Goal: Navigation & Orientation: Understand site structure

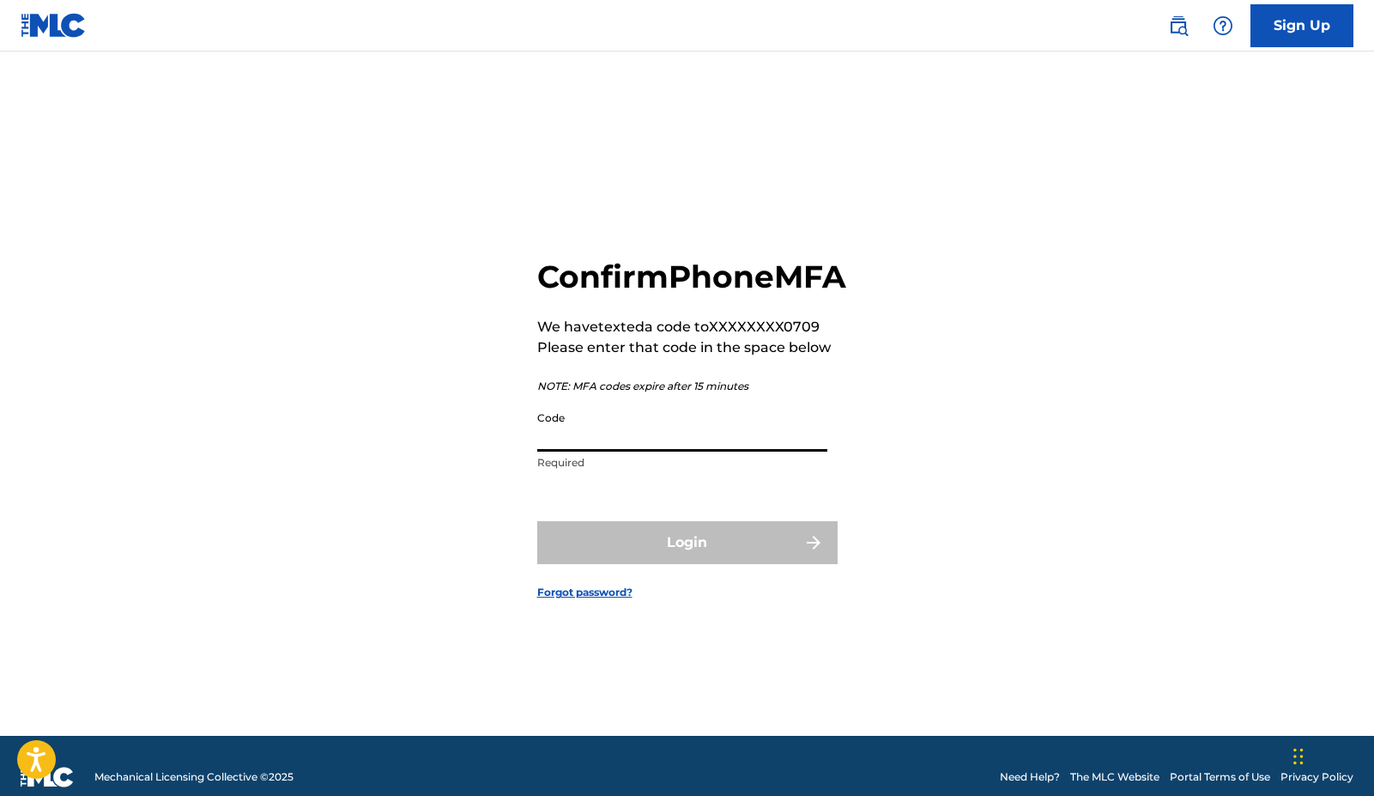
click at [674, 446] on input "Code" at bounding box center [682, 427] width 290 height 49
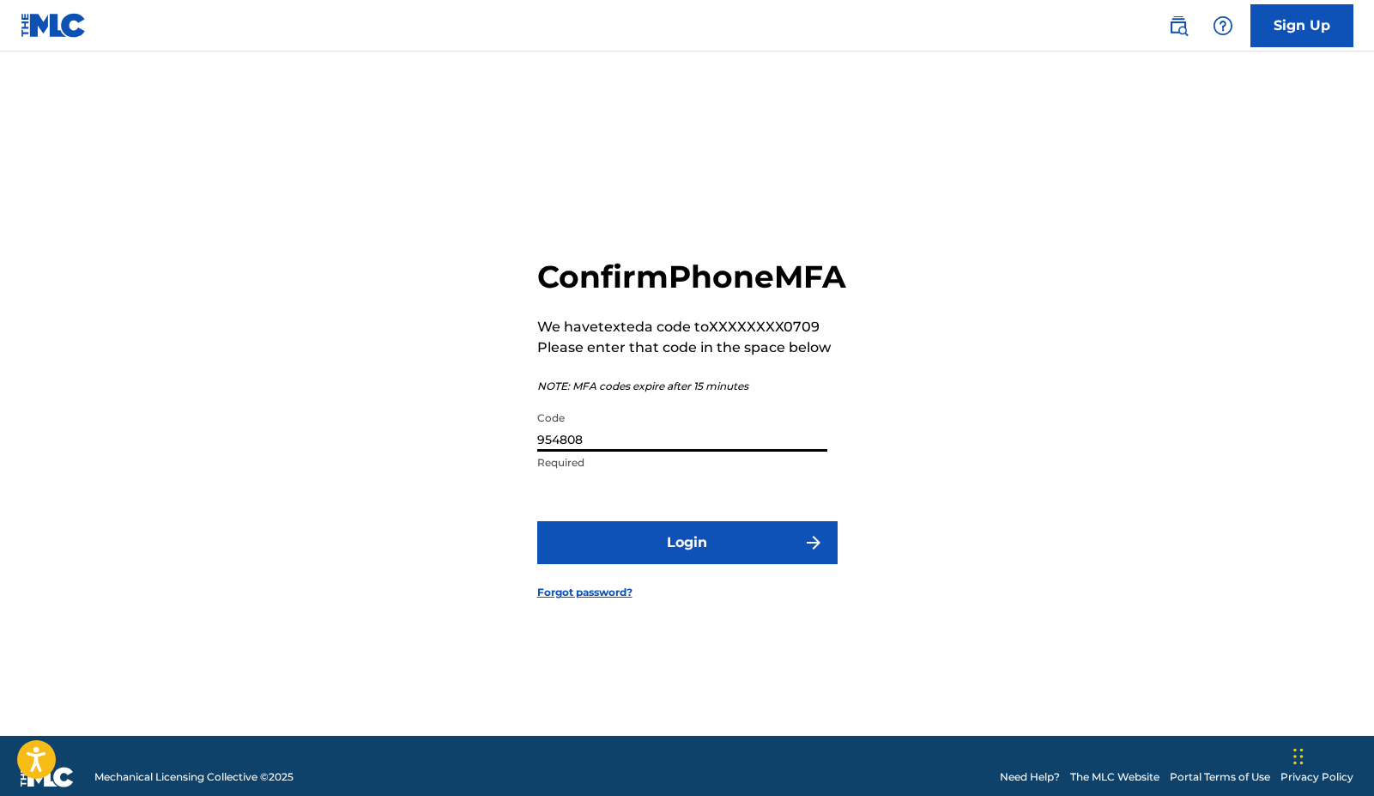
type input "954808"
click at [752, 564] on button "Login" at bounding box center [687, 542] width 300 height 43
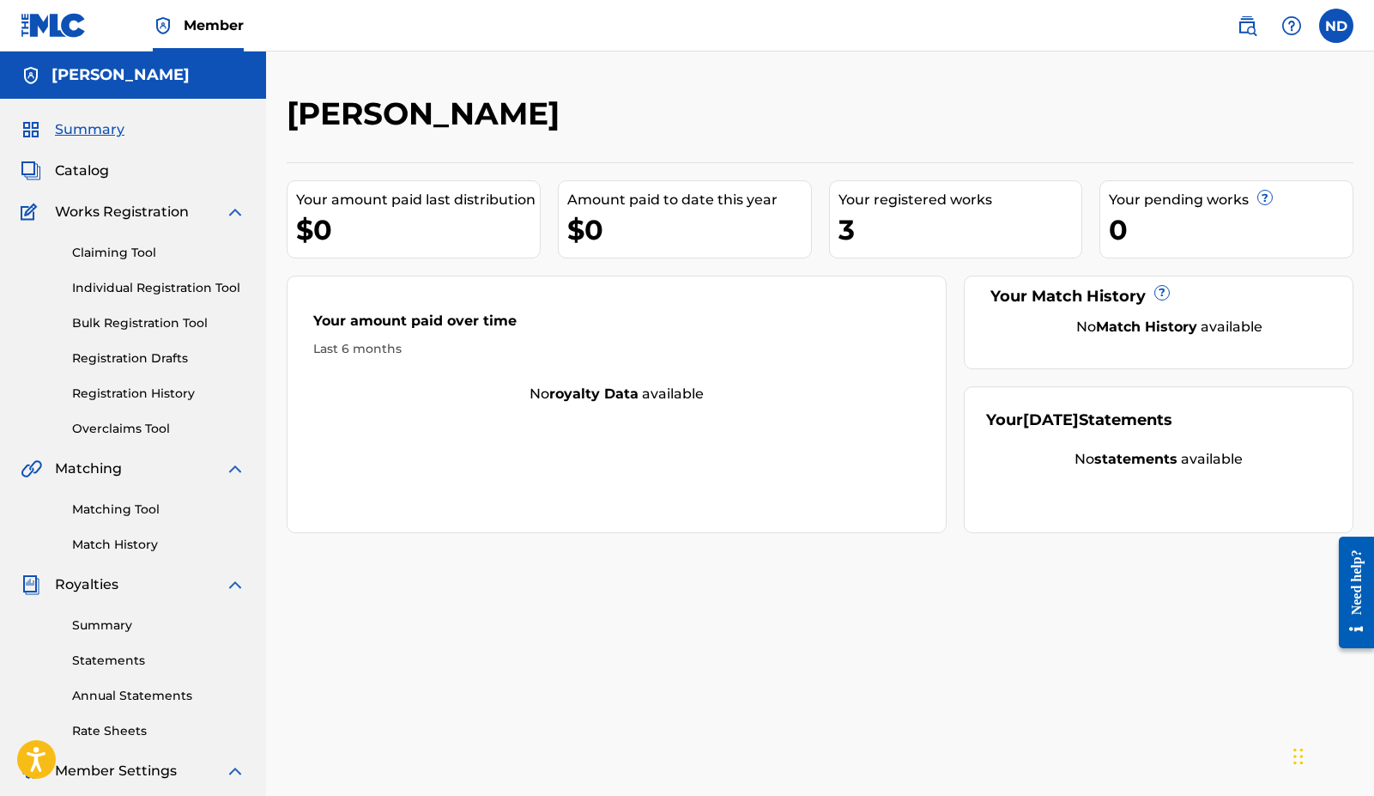
click at [883, 240] on div "3" at bounding box center [961, 229] width 244 height 39
click at [88, 167] on span "Catalog" at bounding box center [82, 171] width 54 height 21
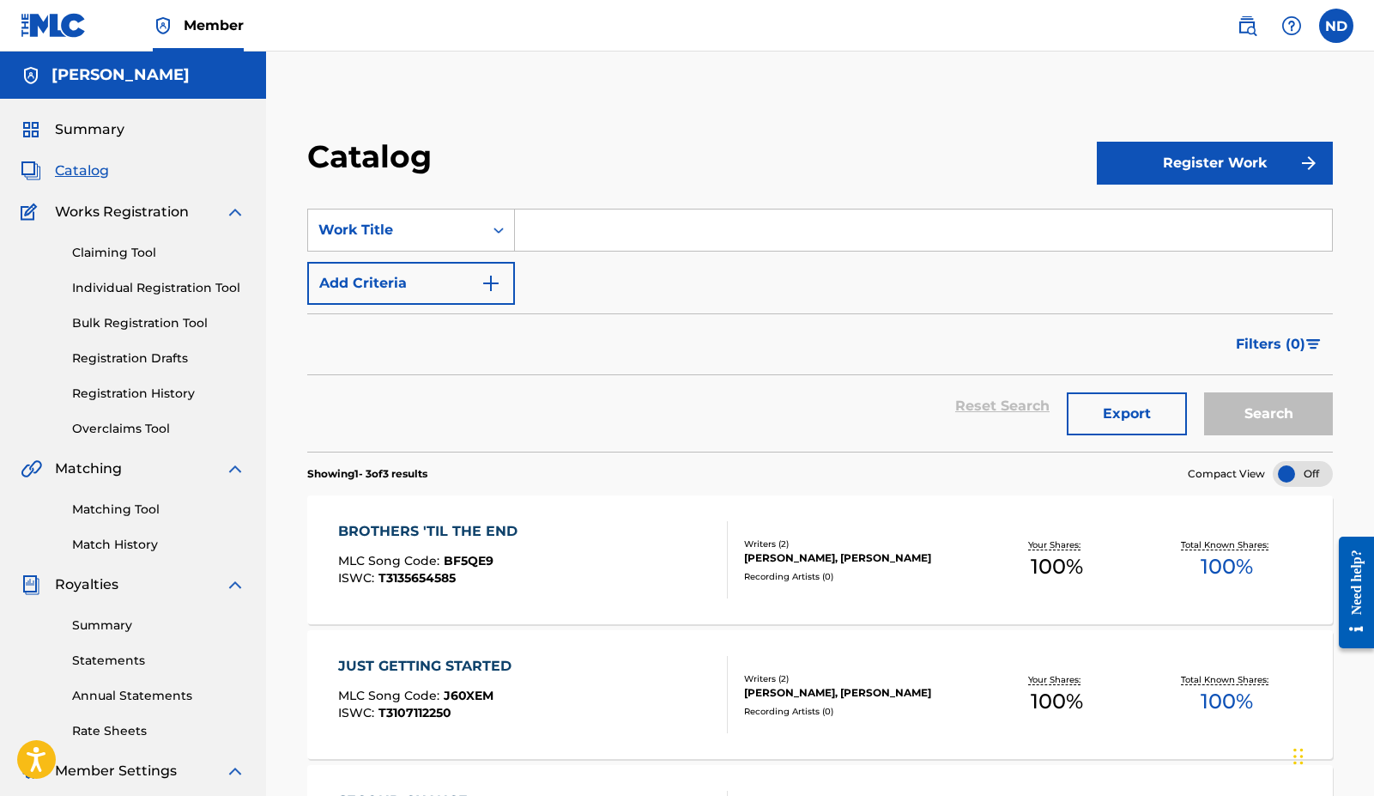
click at [124, 248] on link "Claiming Tool" at bounding box center [158, 253] width 173 height 18
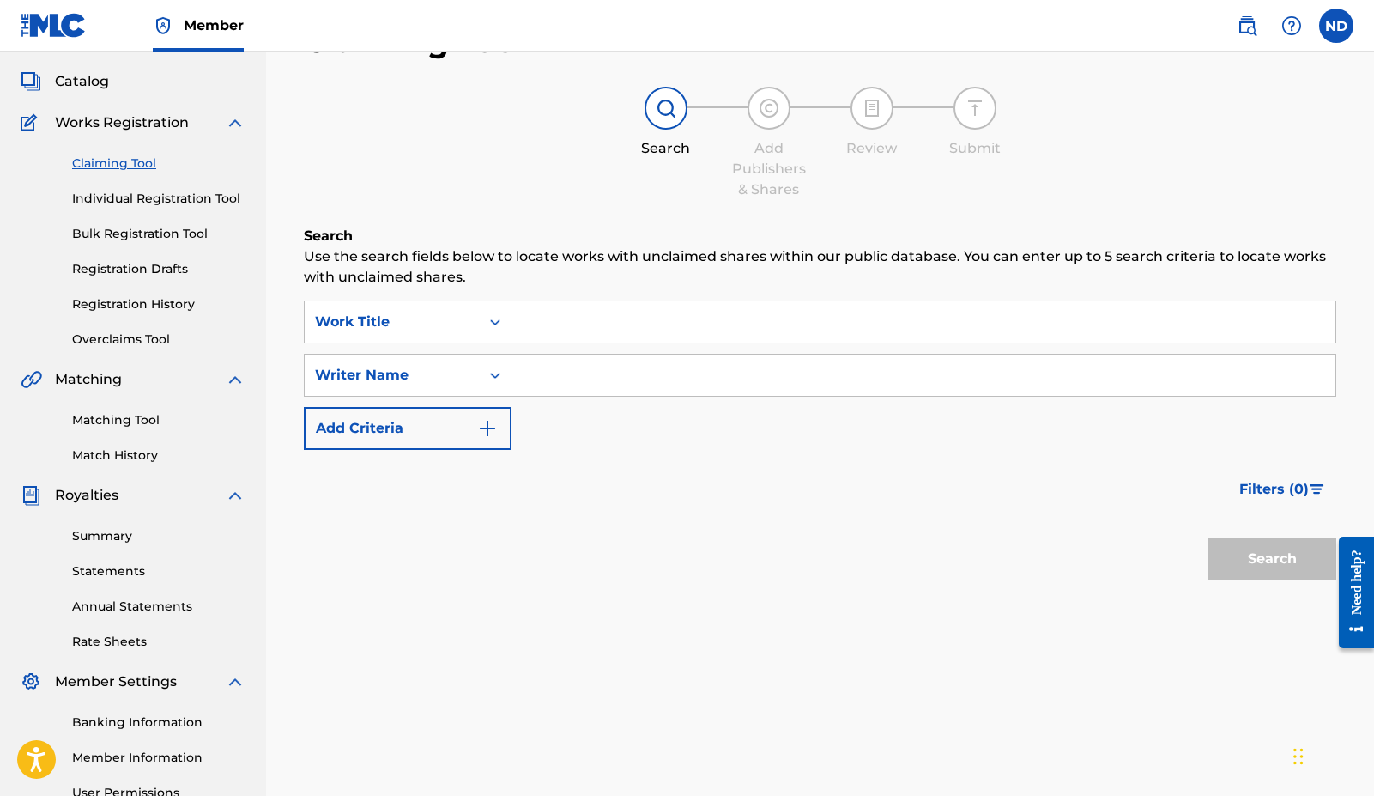
scroll to position [89, 0]
click at [152, 264] on link "Registration Drafts" at bounding box center [158, 269] width 173 height 18
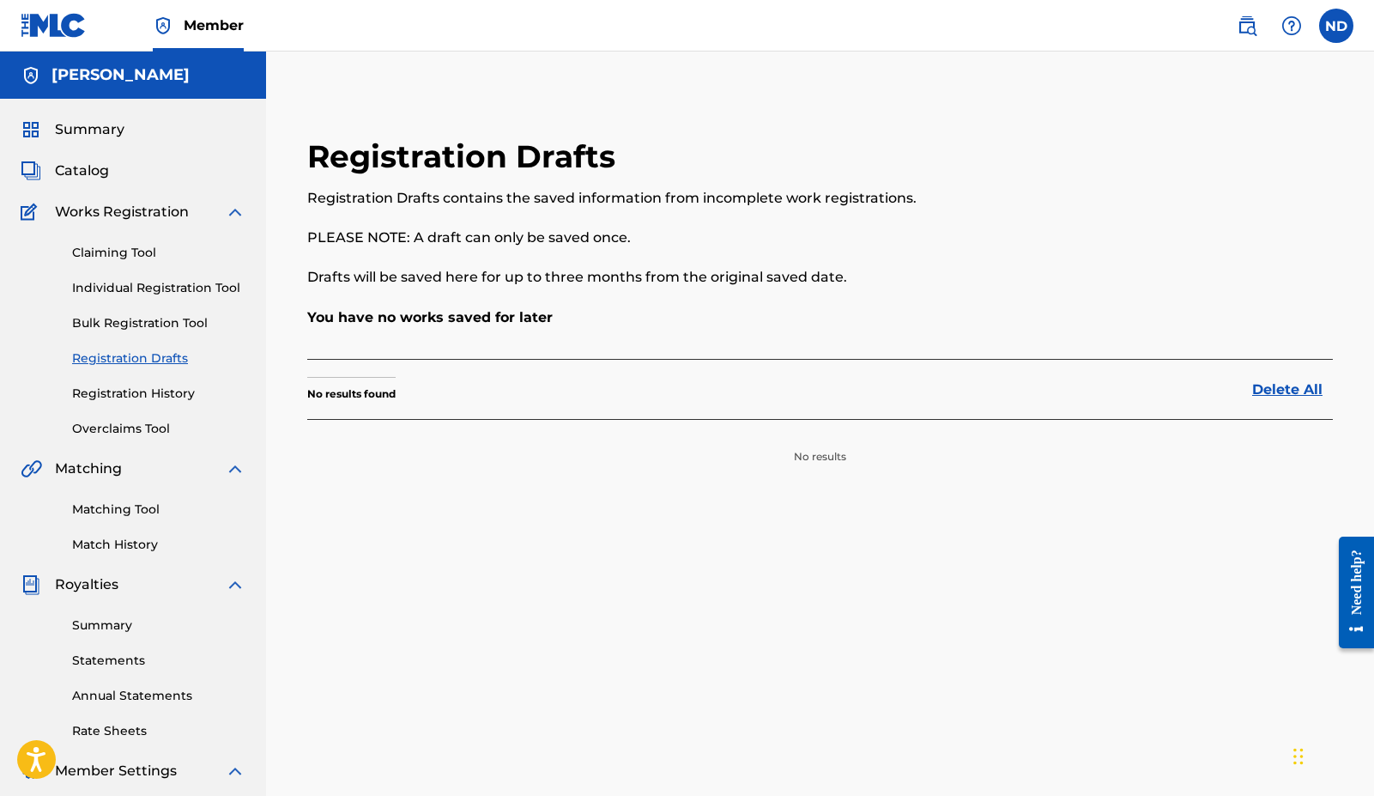
click at [156, 379] on div "Claiming Tool Individual Registration Tool Bulk Registration Tool Registration …" at bounding box center [133, 329] width 225 height 215
click at [156, 396] on link "Registration History" at bounding box center [158, 394] width 173 height 18
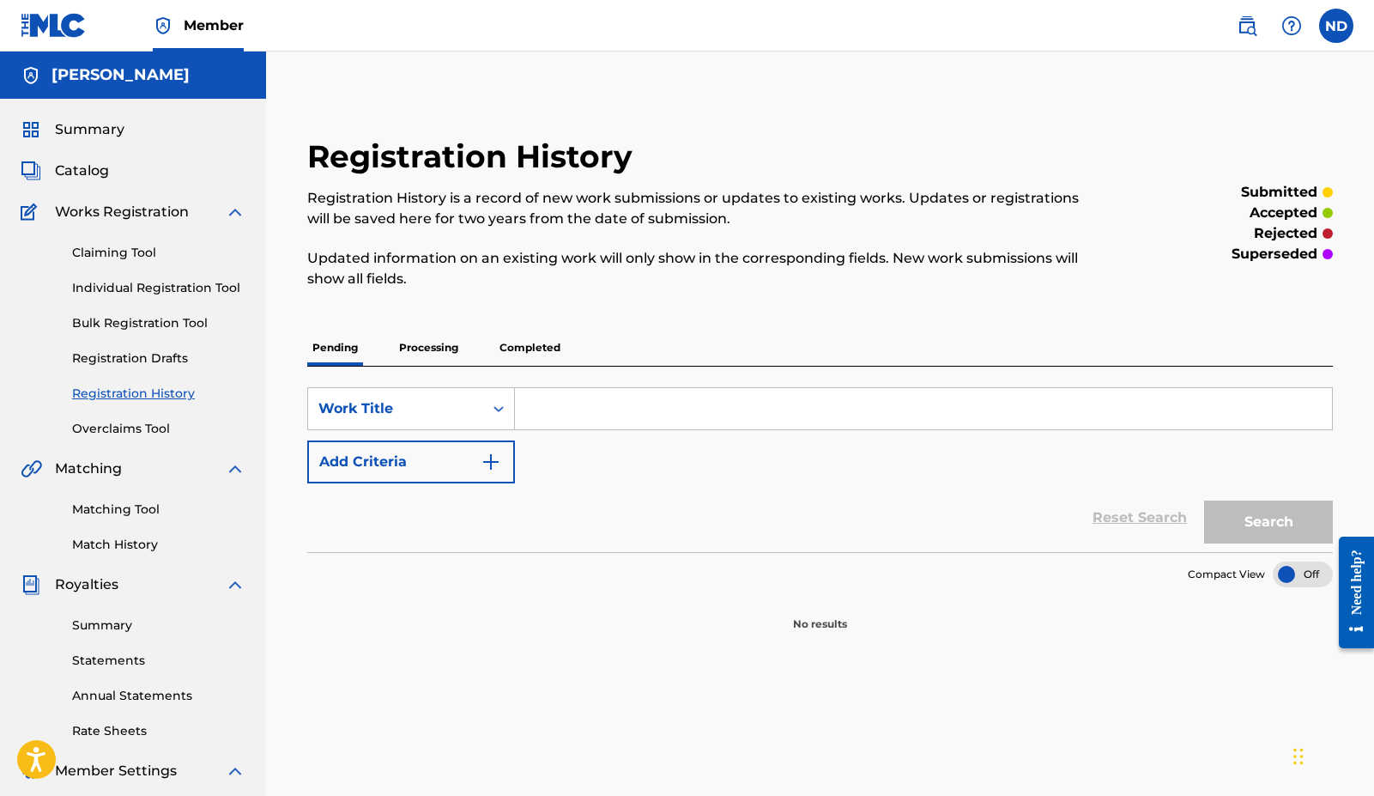
click at [161, 418] on div "Claiming Tool Individual Registration Tool Bulk Registration Tool Registration …" at bounding box center [133, 329] width 225 height 215
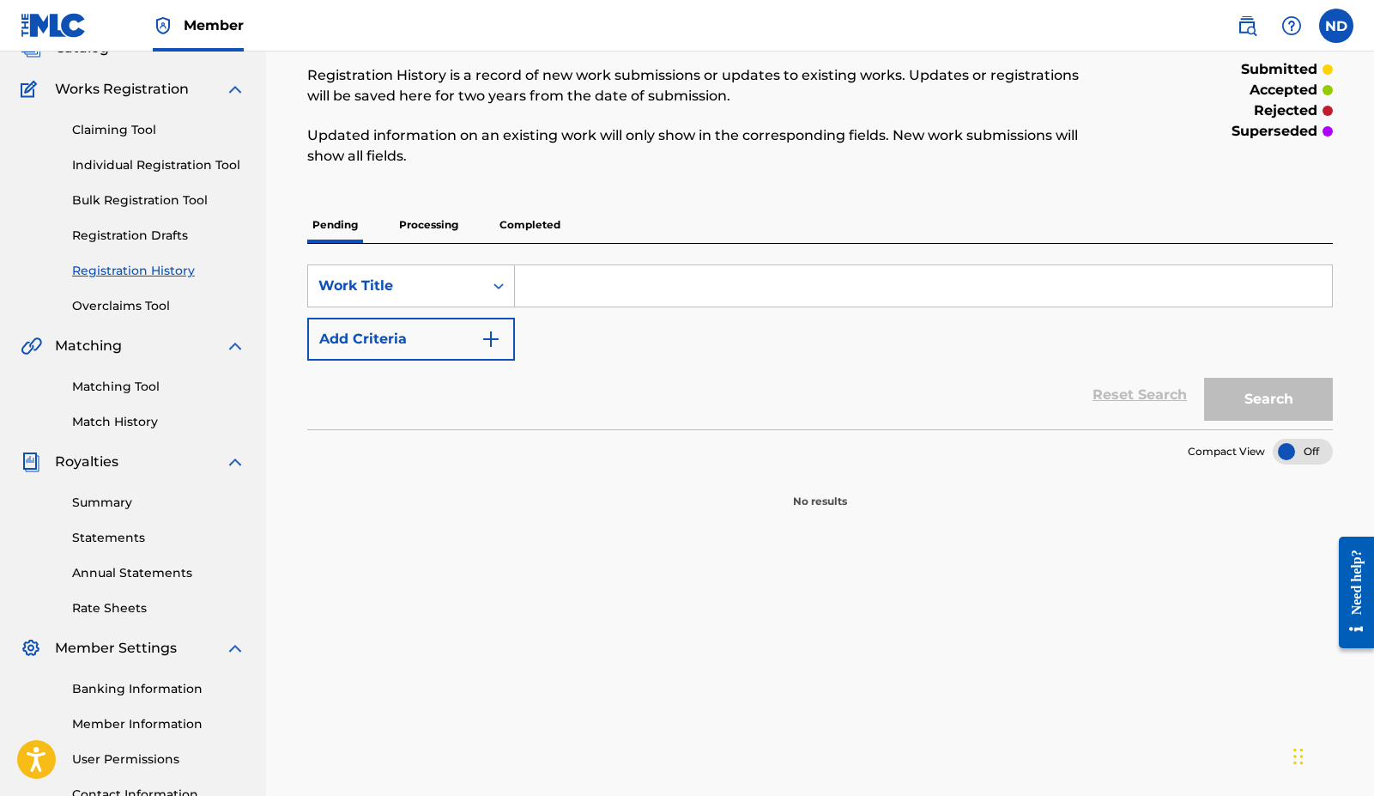
scroll to position [125, 0]
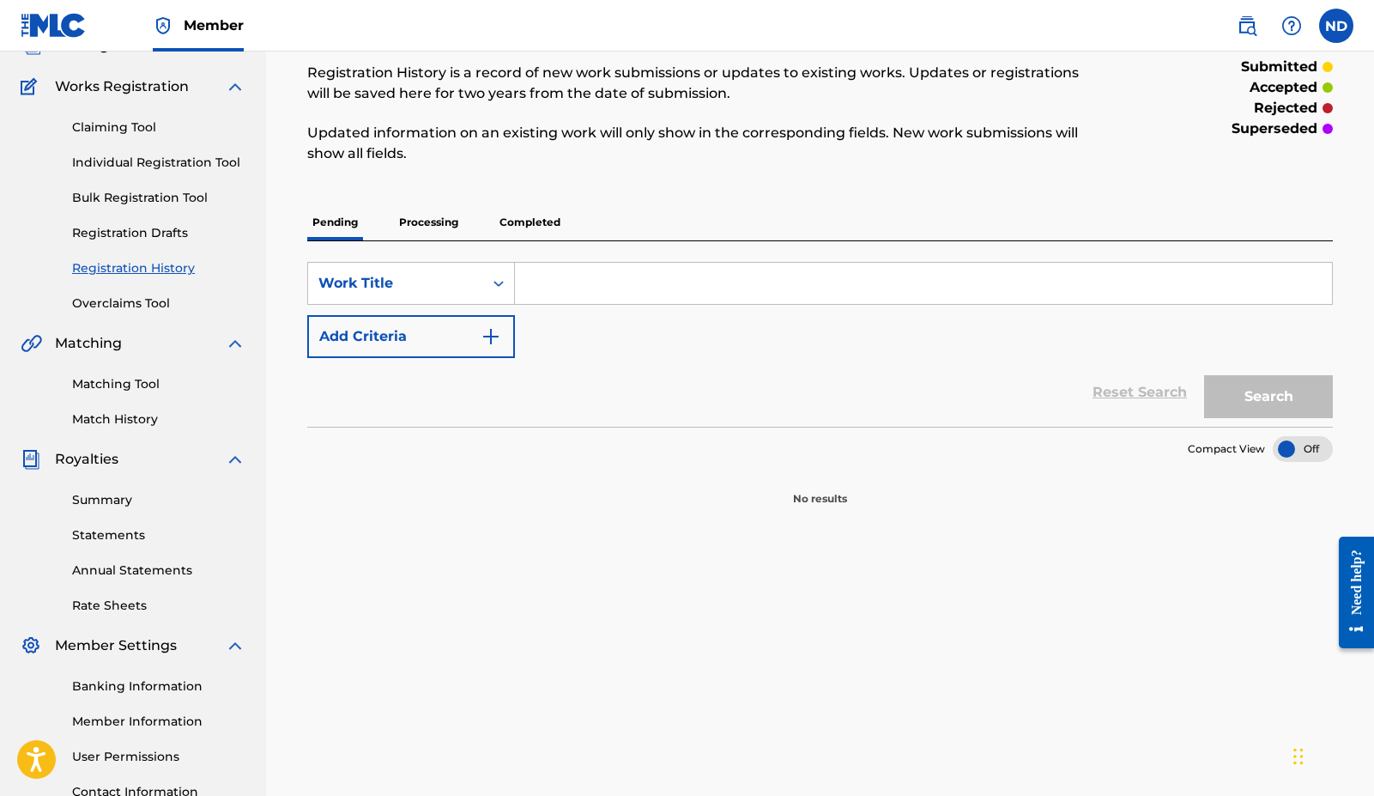
click at [118, 499] on link "Summary" at bounding box center [158, 500] width 173 height 18
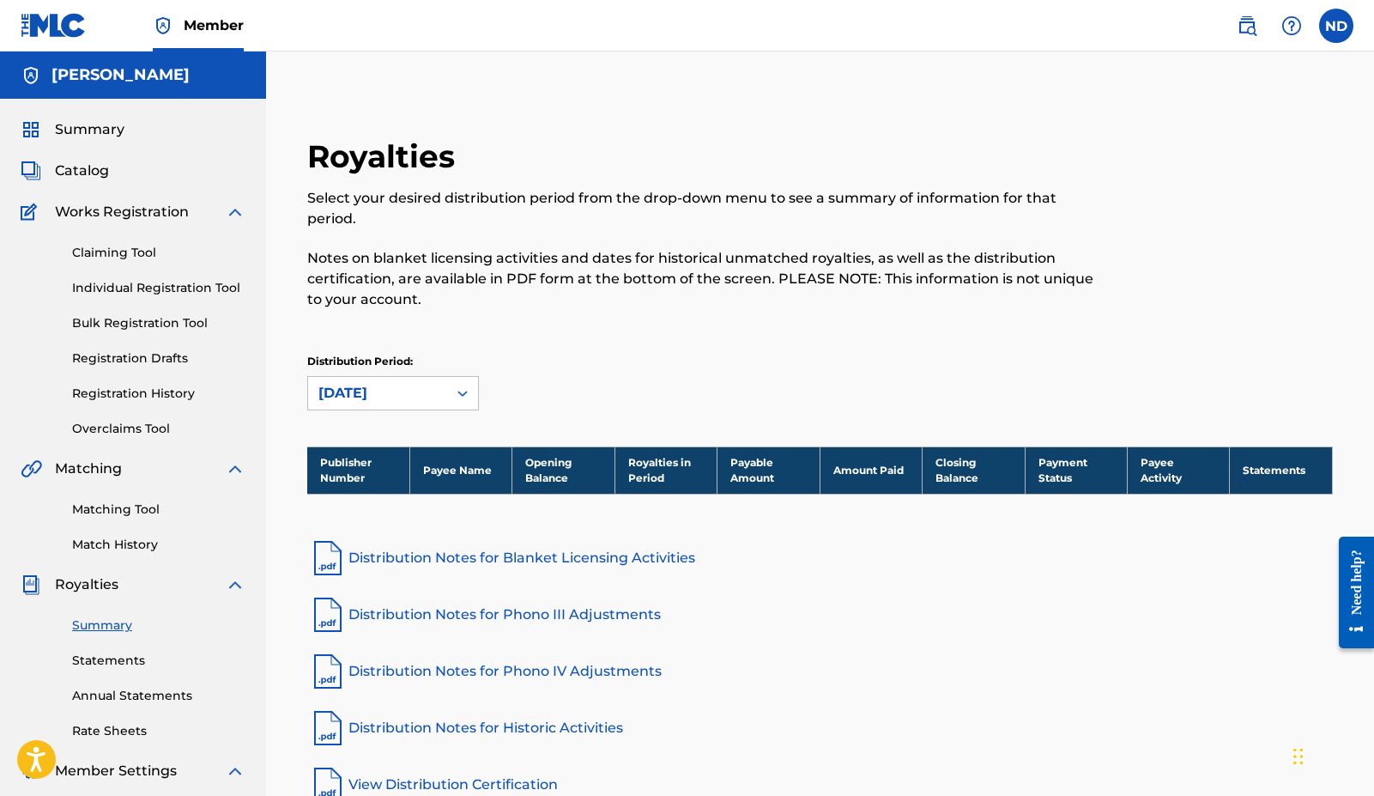
click at [118, 124] on span "Summary" at bounding box center [90, 129] width 70 height 21
